Goal: Navigation & Orientation: Find specific page/section

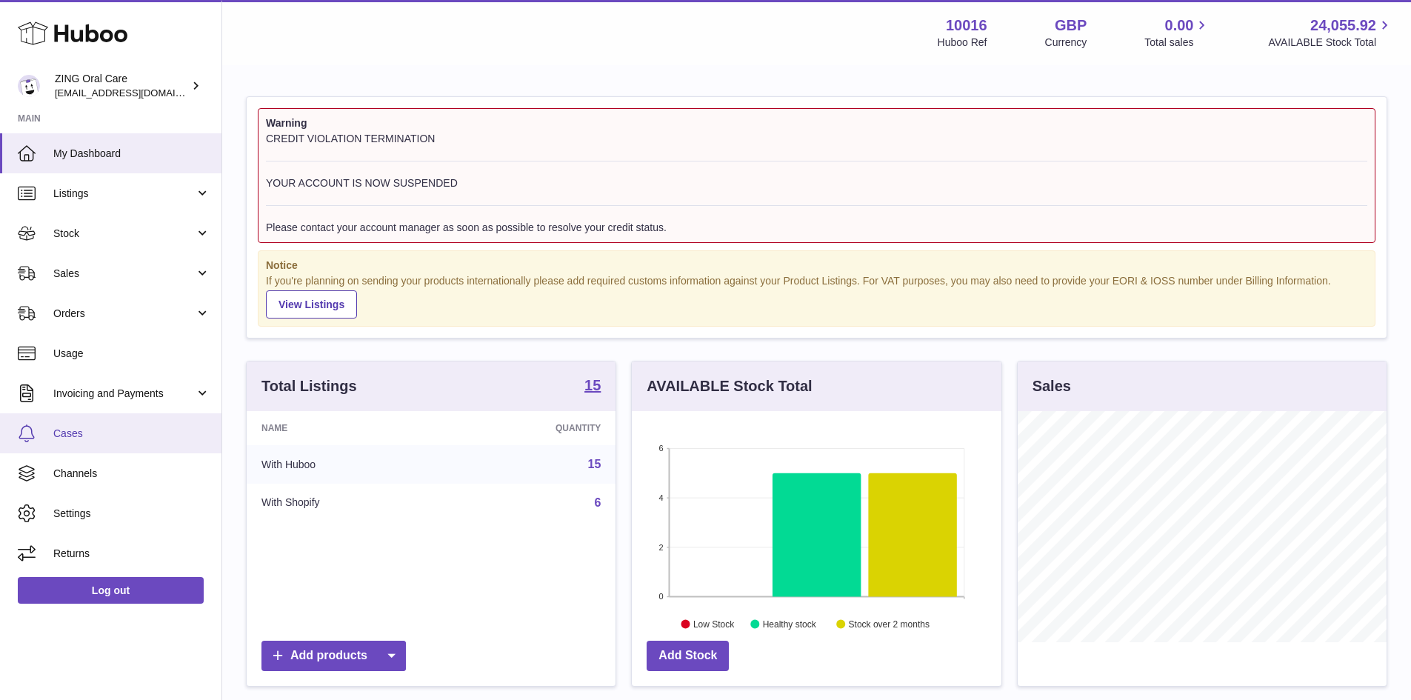
scroll to position [231, 370]
click at [130, 397] on span "Invoicing and Payments" at bounding box center [123, 394] width 141 height 14
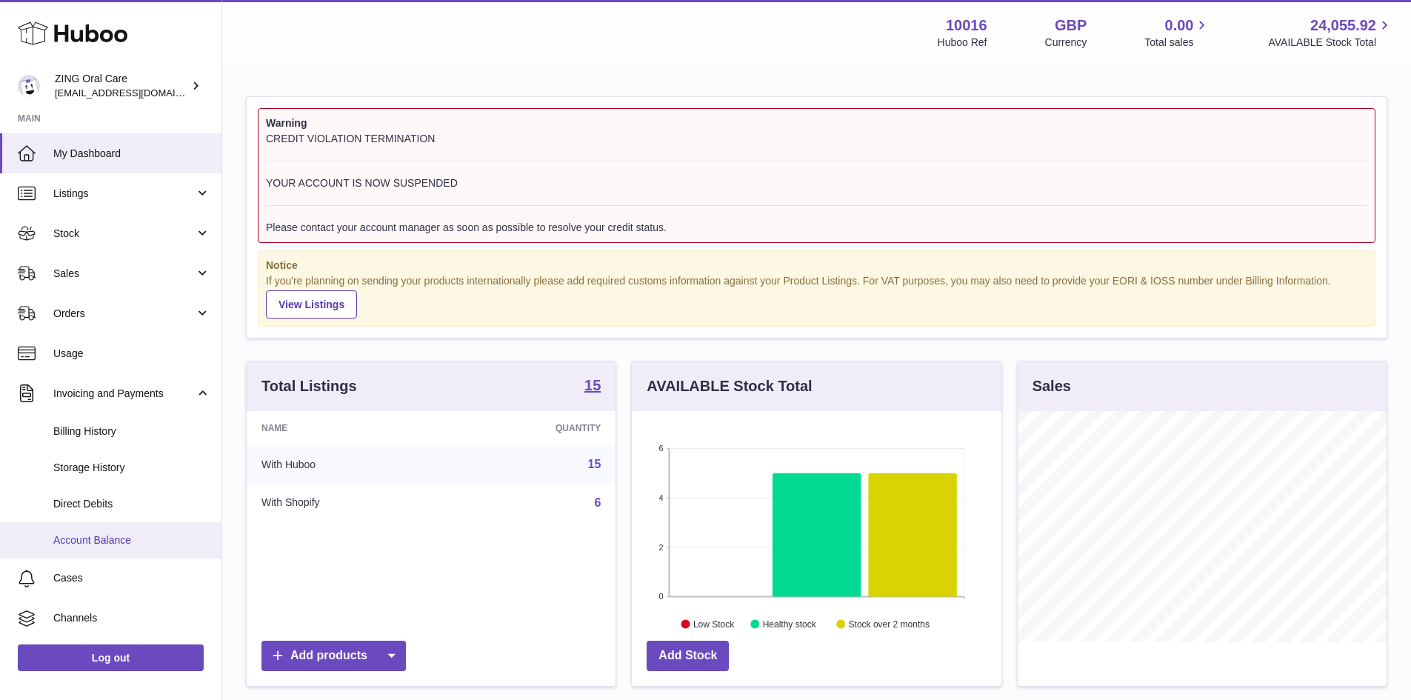
click at [145, 537] on span "Account Balance" at bounding box center [131, 540] width 157 height 14
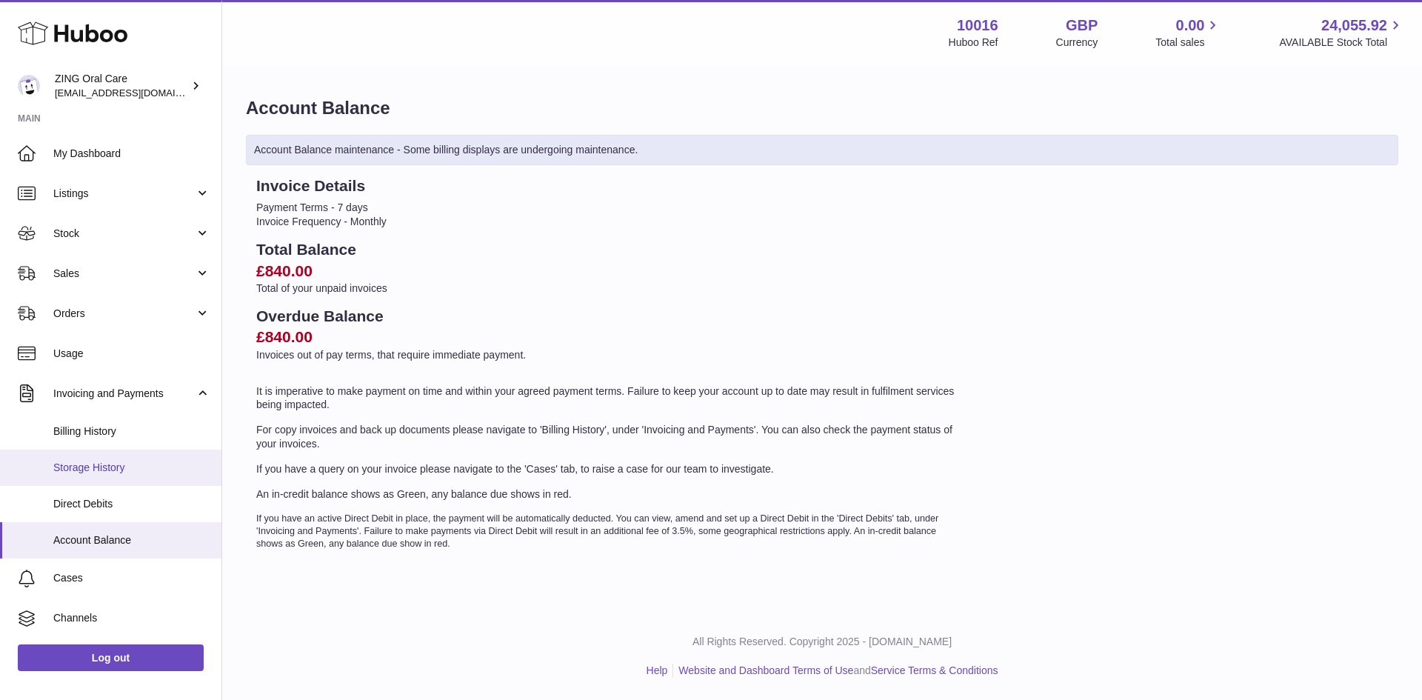
click at [87, 470] on span "Storage History" at bounding box center [131, 468] width 157 height 14
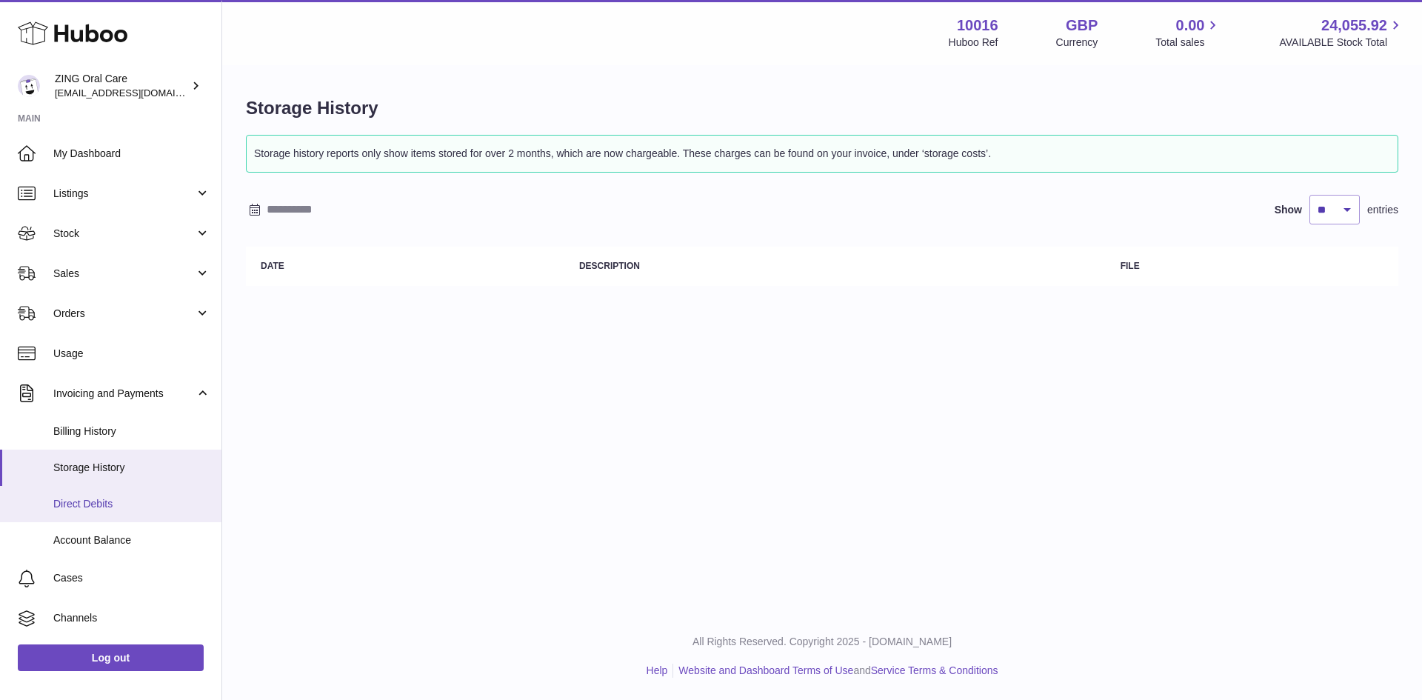
click at [91, 497] on span "Direct Debits" at bounding box center [131, 504] width 157 height 14
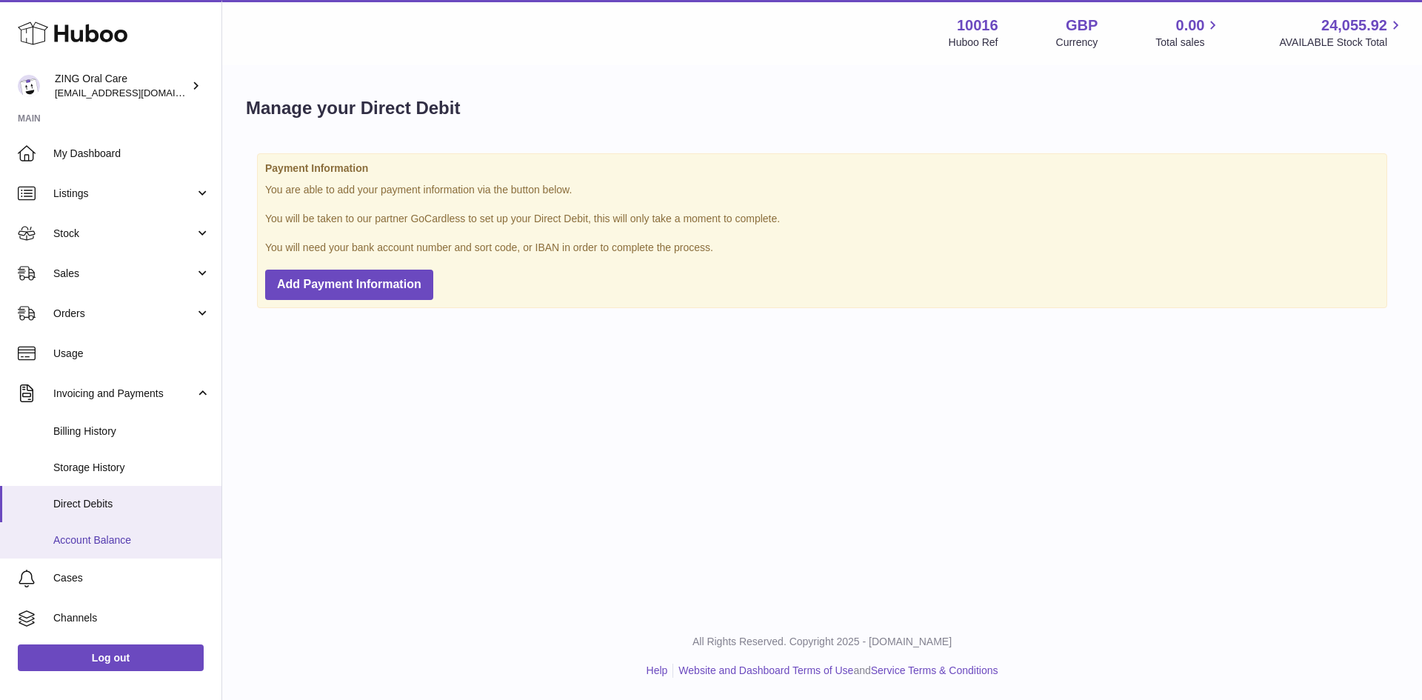
click at [126, 544] on span "Account Balance" at bounding box center [131, 540] width 157 height 14
